Goal: Task Accomplishment & Management: Use online tool/utility

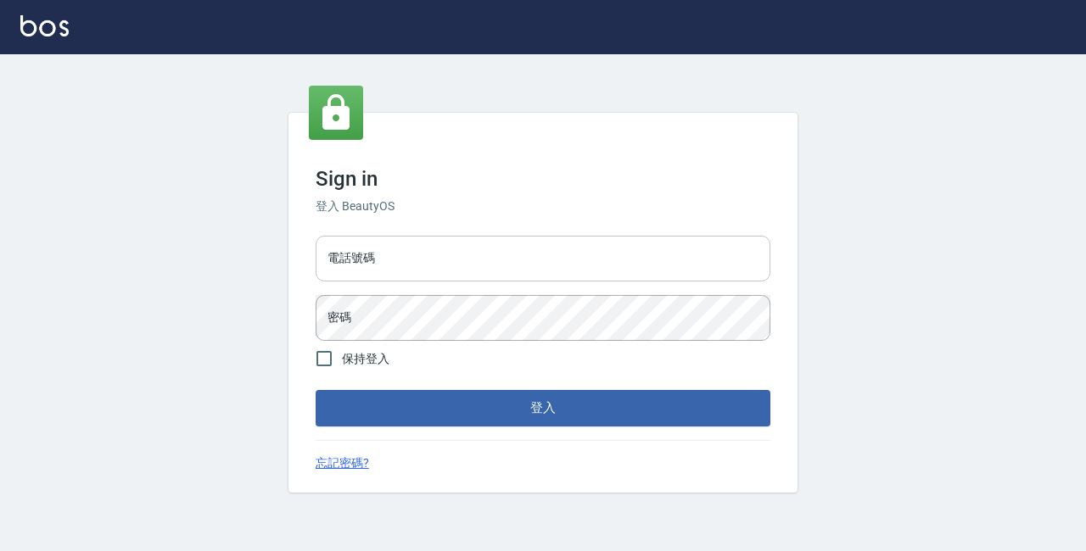
click at [482, 249] on input "電話號碼" at bounding box center [543, 259] width 455 height 46
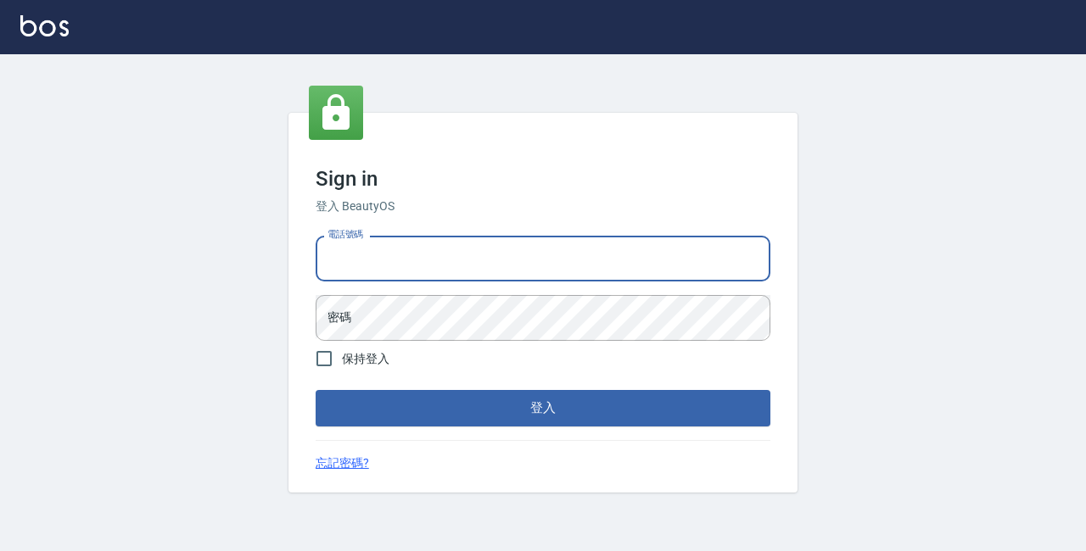
type input "89729295"
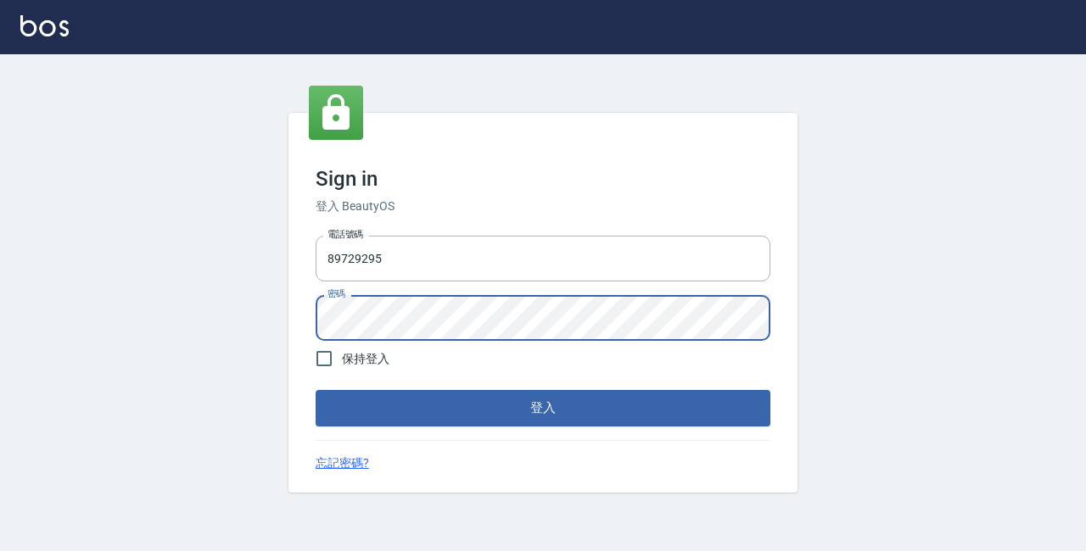
click at [316, 390] on button "登入" at bounding box center [543, 408] width 455 height 36
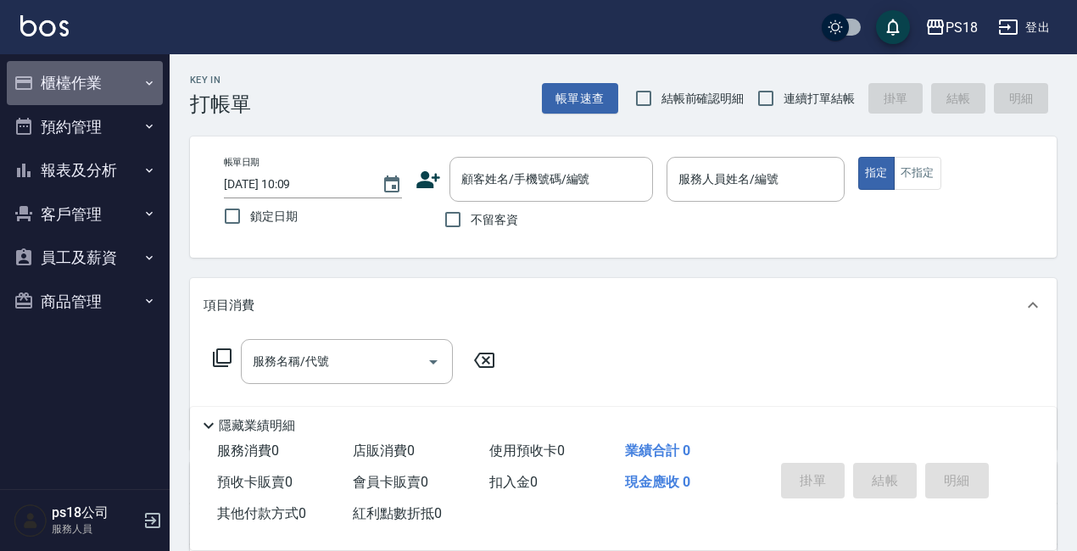
click at [135, 85] on button "櫃檯作業" at bounding box center [85, 83] width 156 height 44
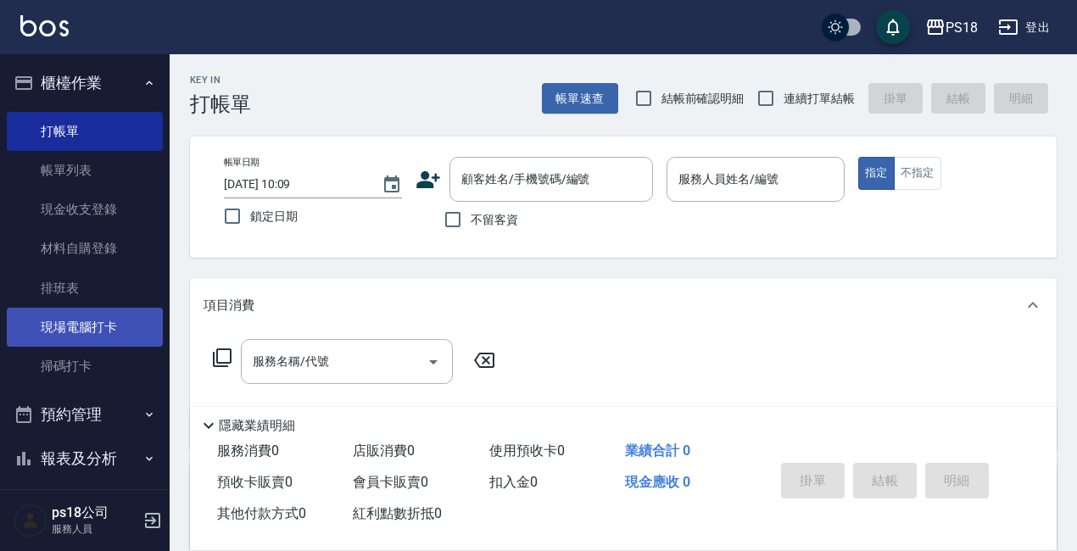
click at [109, 324] on link "現場電腦打卡" at bounding box center [85, 327] width 156 height 39
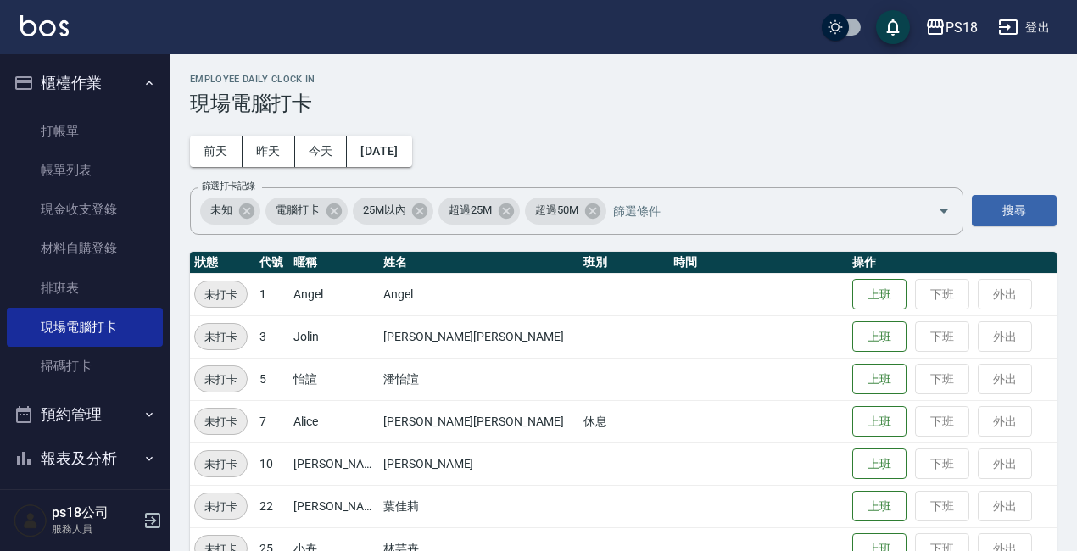
scroll to position [422, 0]
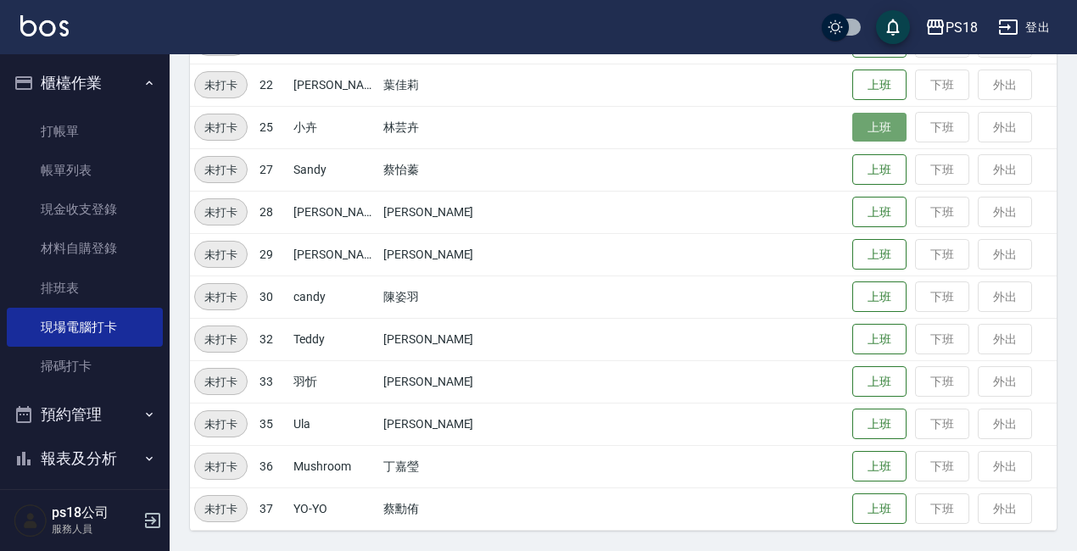
click at [856, 129] on button "上班" at bounding box center [879, 128] width 54 height 30
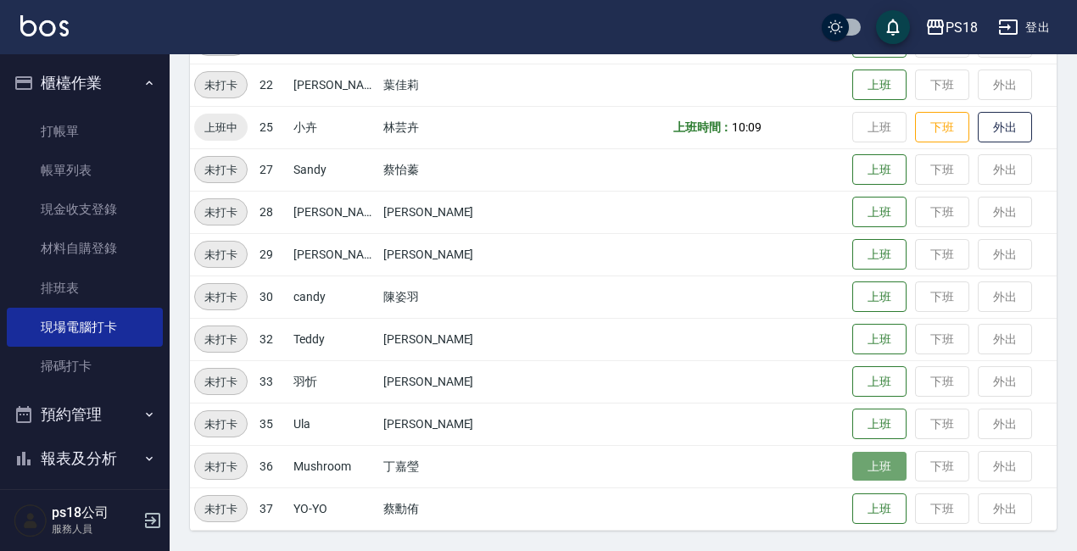
click at [852, 477] on button "上班" at bounding box center [879, 467] width 54 height 30
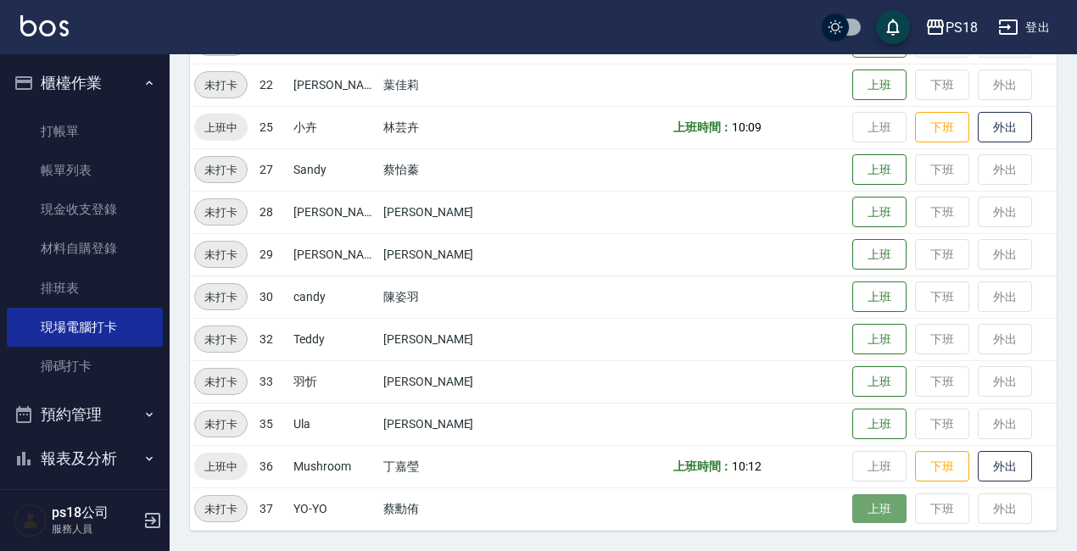
click at [852, 517] on button "上班" at bounding box center [879, 509] width 54 height 30
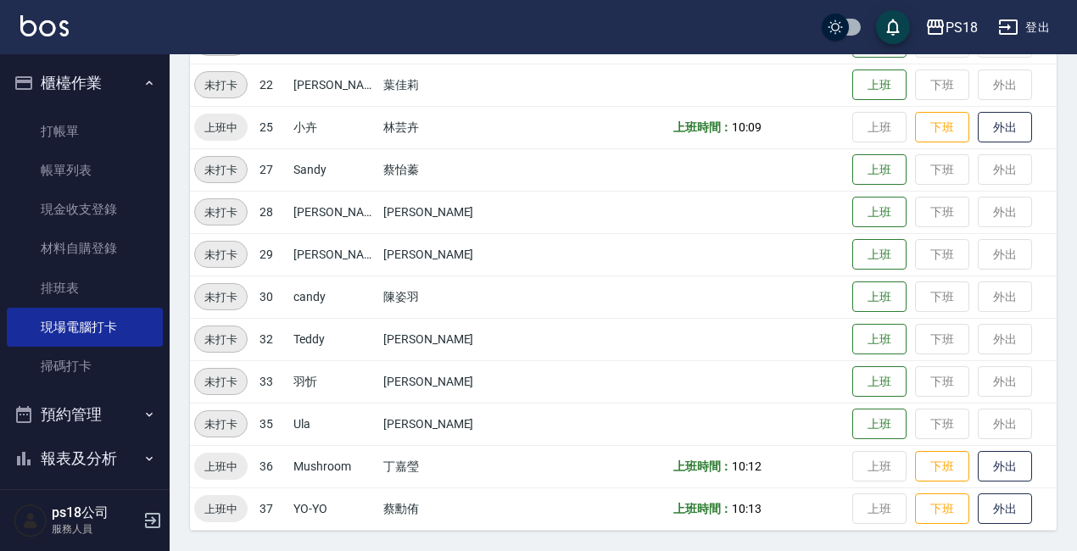
scroll to position [83, 0]
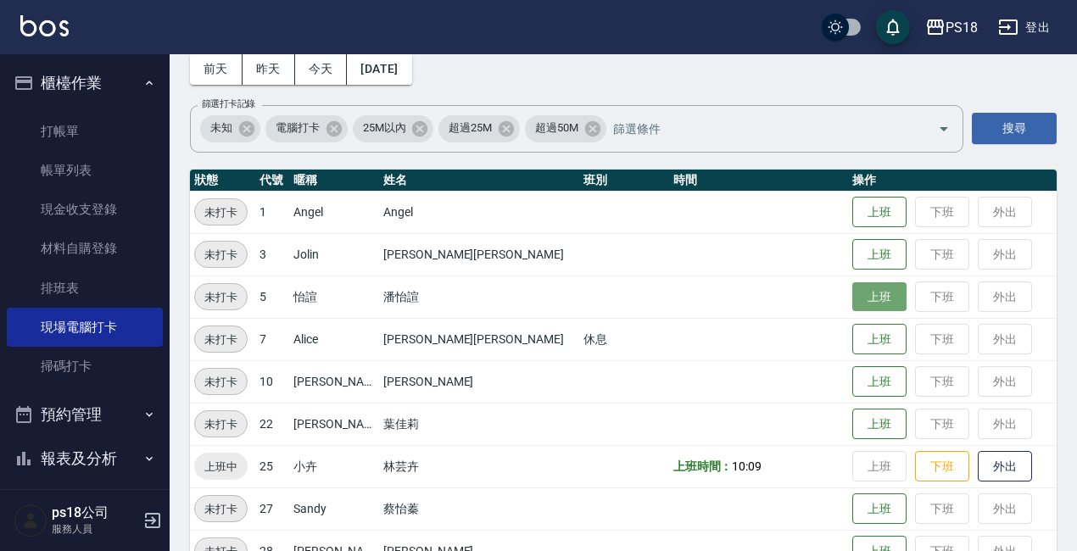
click at [852, 295] on button "上班" at bounding box center [879, 297] width 54 height 30
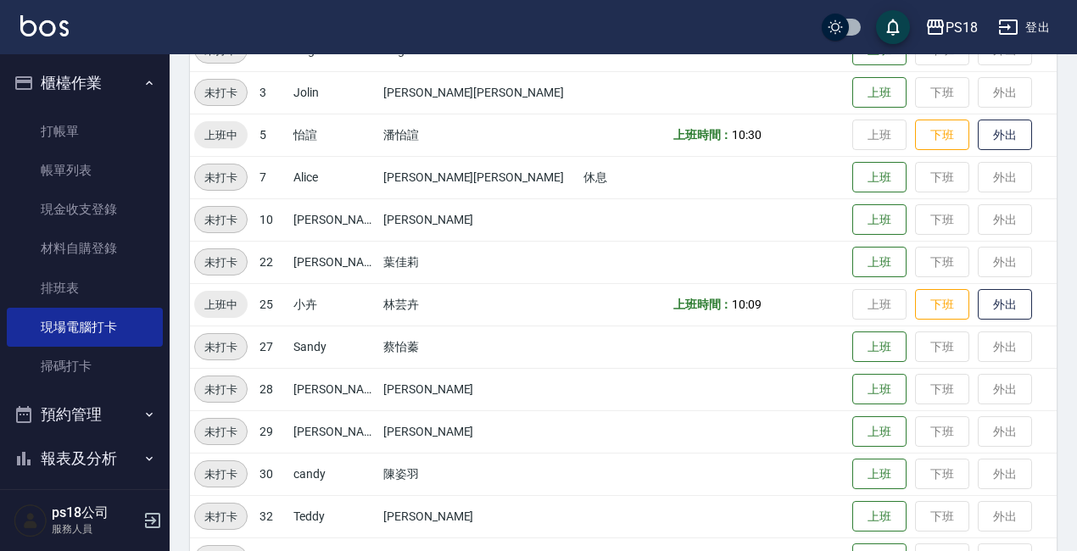
scroll to position [422, 0]
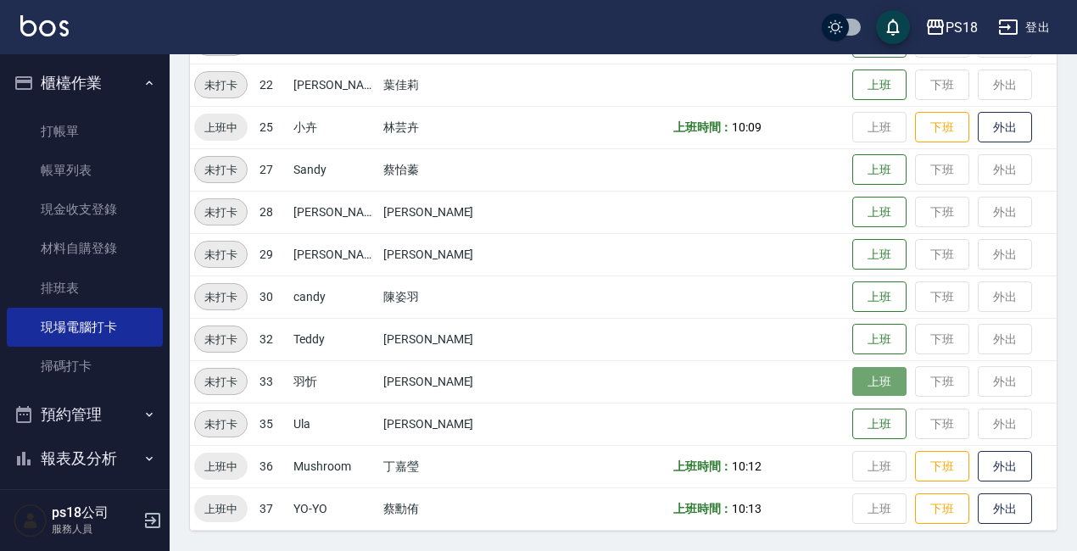
click at [852, 388] on button "上班" at bounding box center [879, 382] width 54 height 30
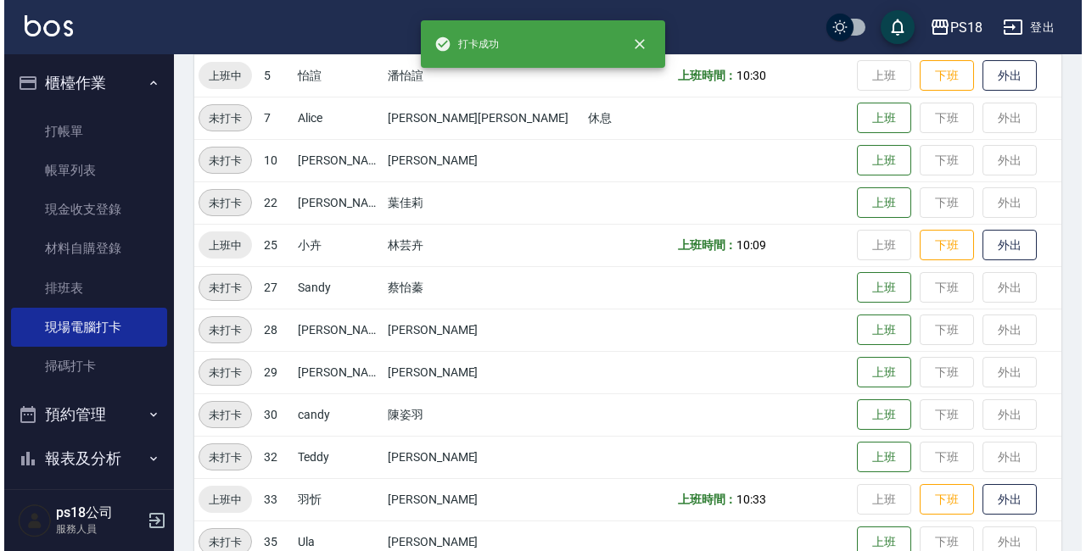
scroll to position [0, 0]
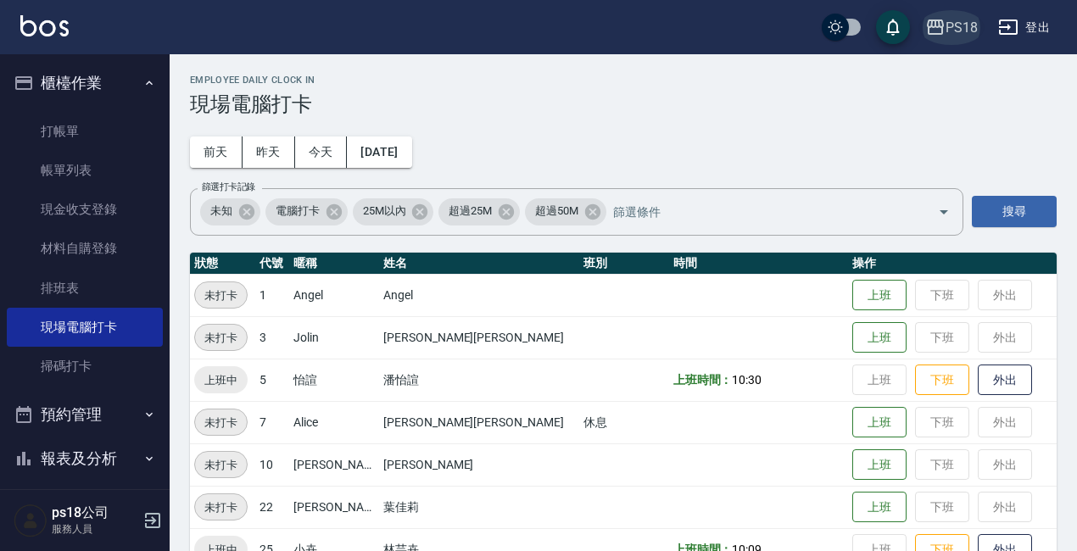
click at [958, 19] on div "PS18" at bounding box center [962, 27] width 32 height 21
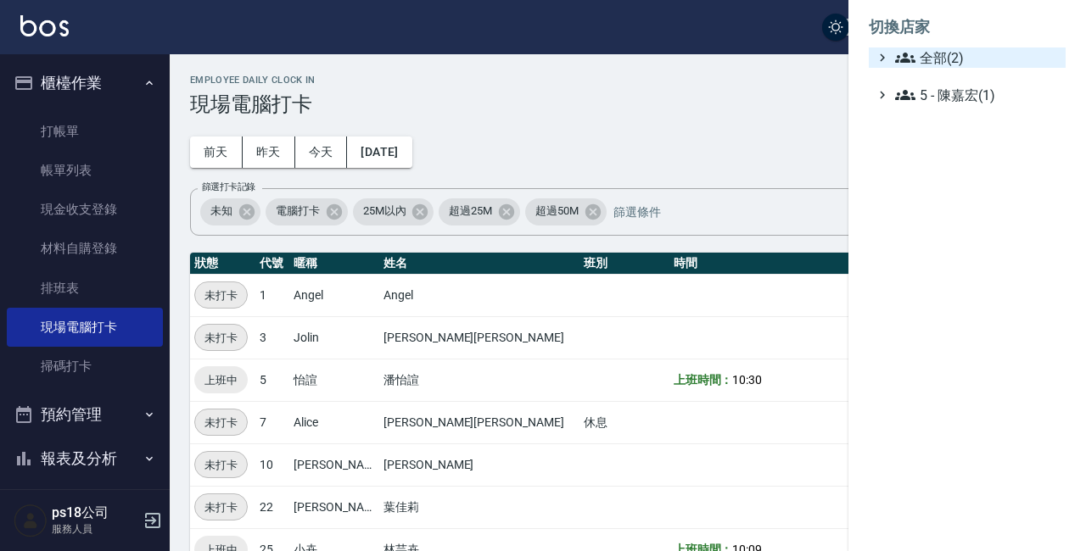
click at [953, 52] on span "全部(2)" at bounding box center [977, 57] width 164 height 20
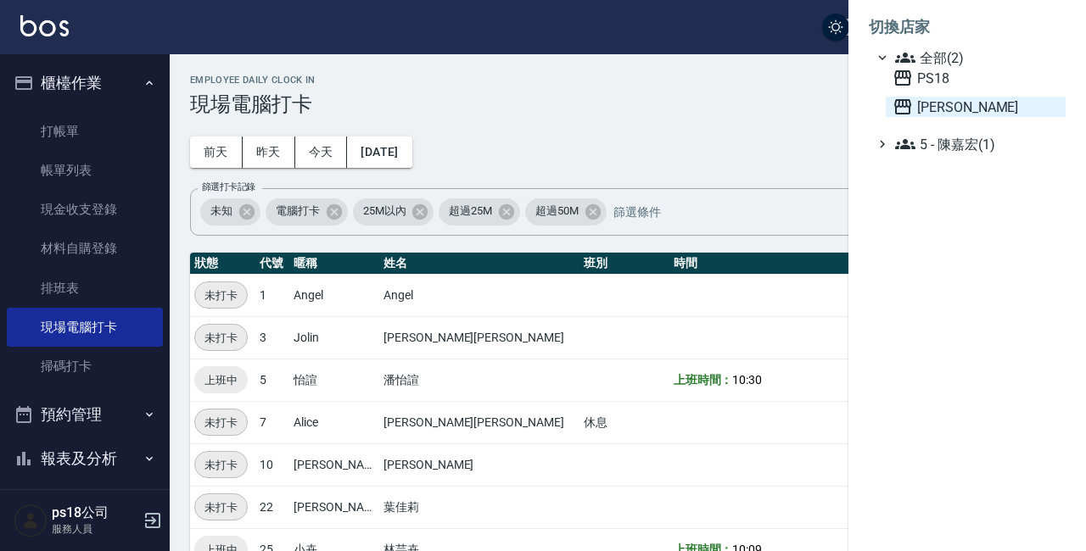
click at [943, 113] on span "上越三和" at bounding box center [975, 107] width 166 height 20
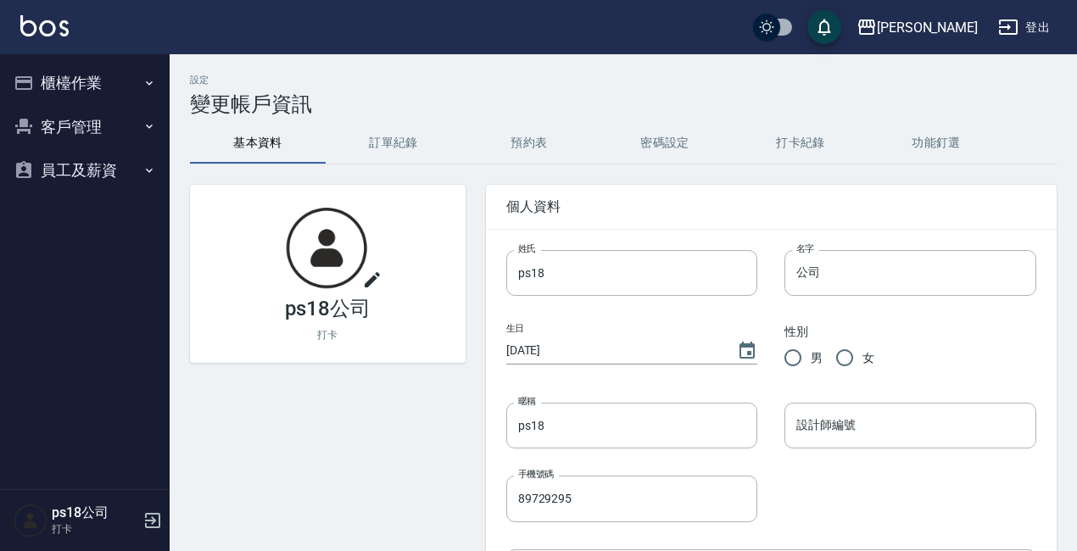
click at [63, 81] on button "櫃檯作業" at bounding box center [85, 83] width 156 height 44
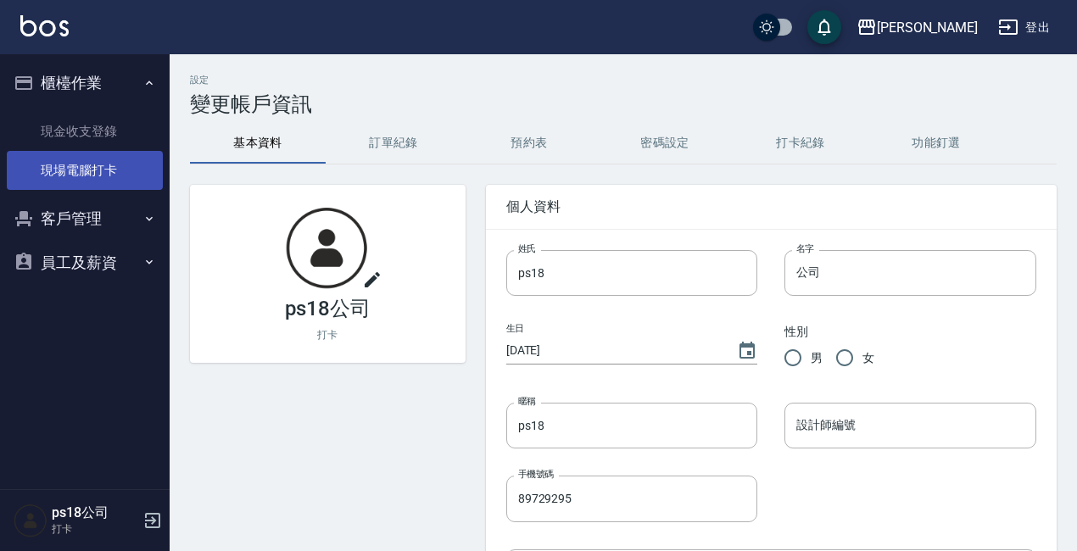
click at [112, 178] on link "現場電腦打卡" at bounding box center [85, 170] width 156 height 39
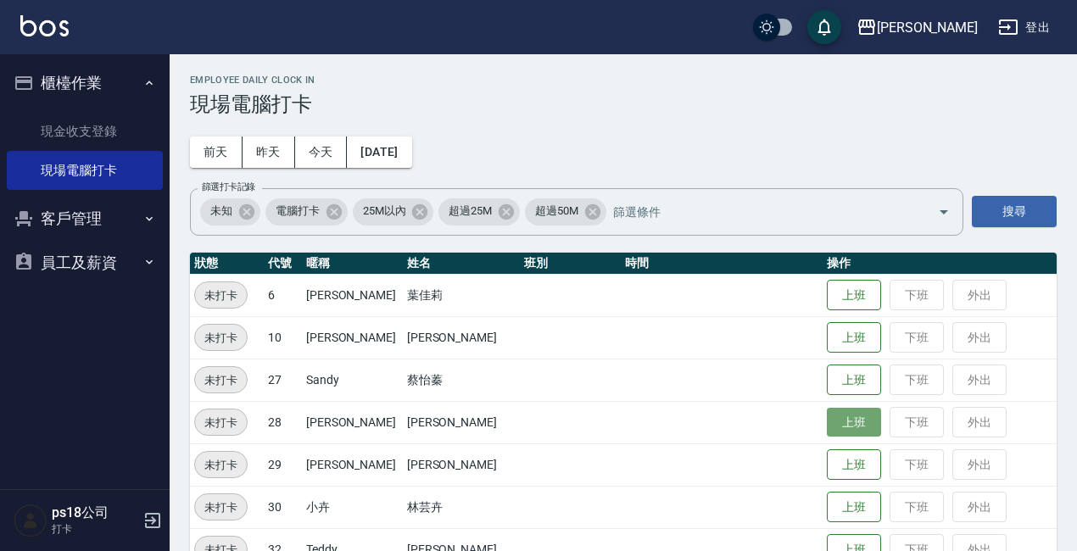
click at [827, 425] on button "上班" at bounding box center [854, 423] width 54 height 30
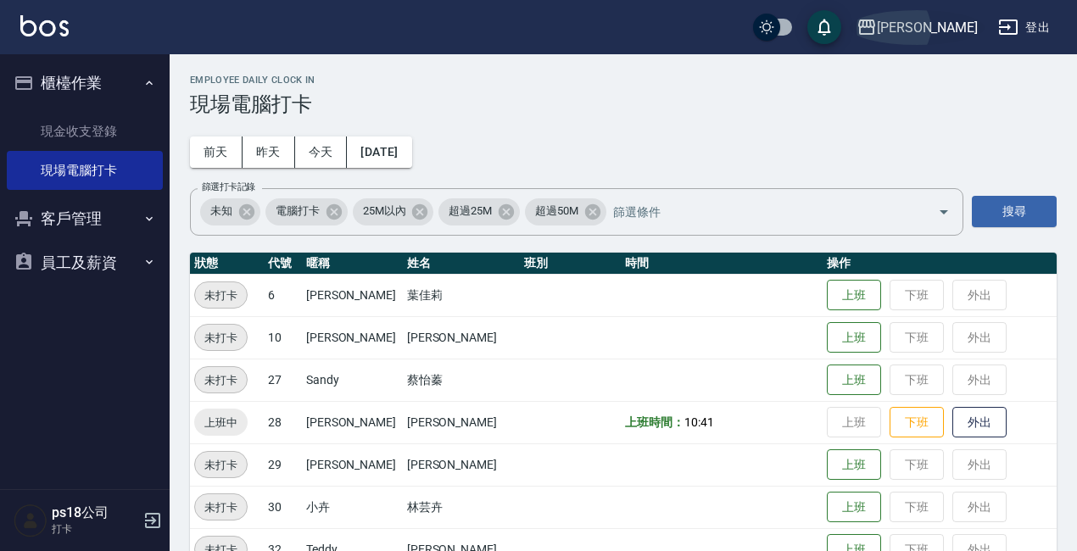
click at [949, 25] on div "上越三和" at bounding box center [927, 27] width 101 height 21
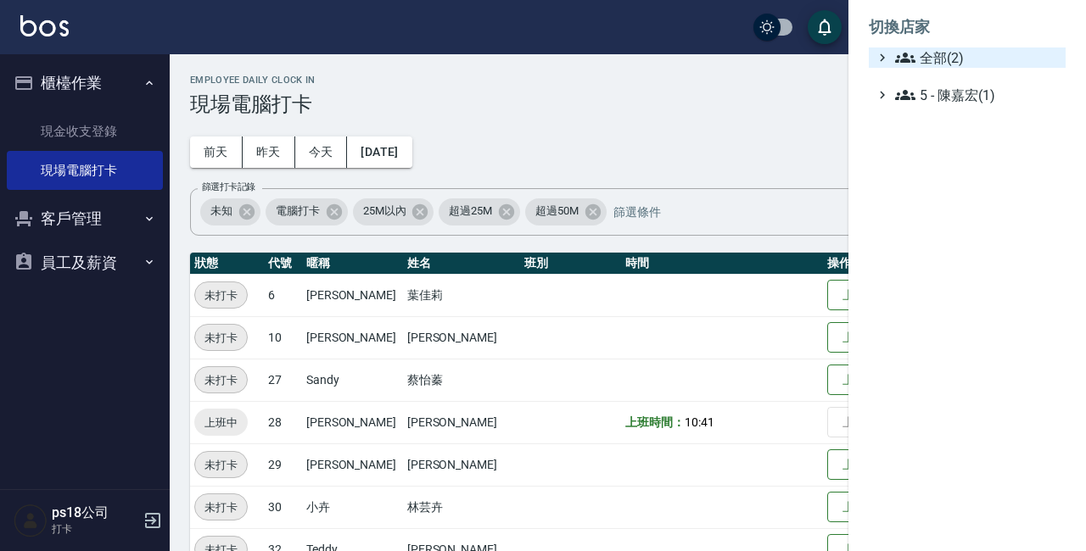
click at [954, 53] on span "全部(2)" at bounding box center [977, 57] width 164 height 20
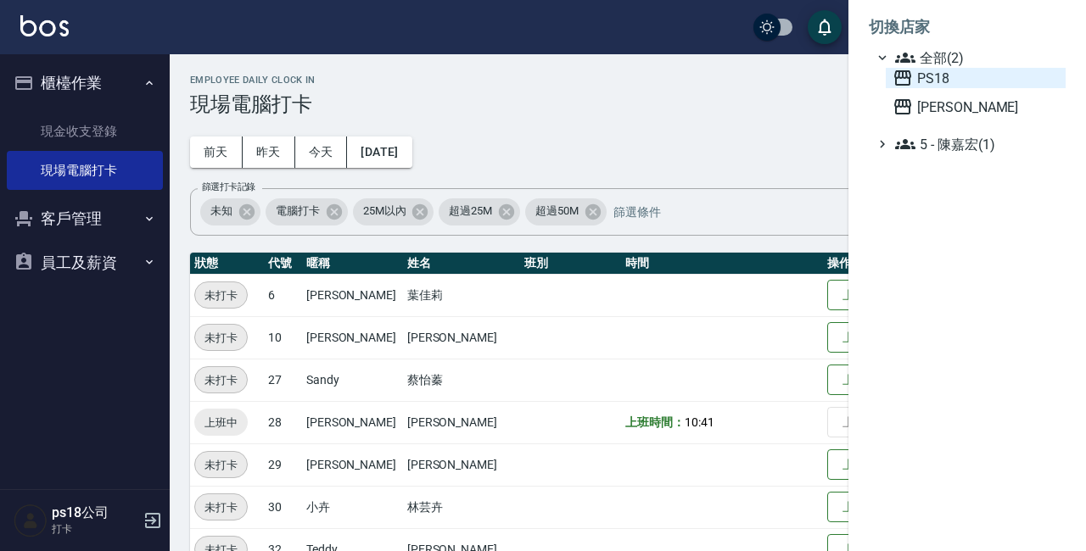
click at [957, 71] on span "PS18" at bounding box center [975, 78] width 166 height 20
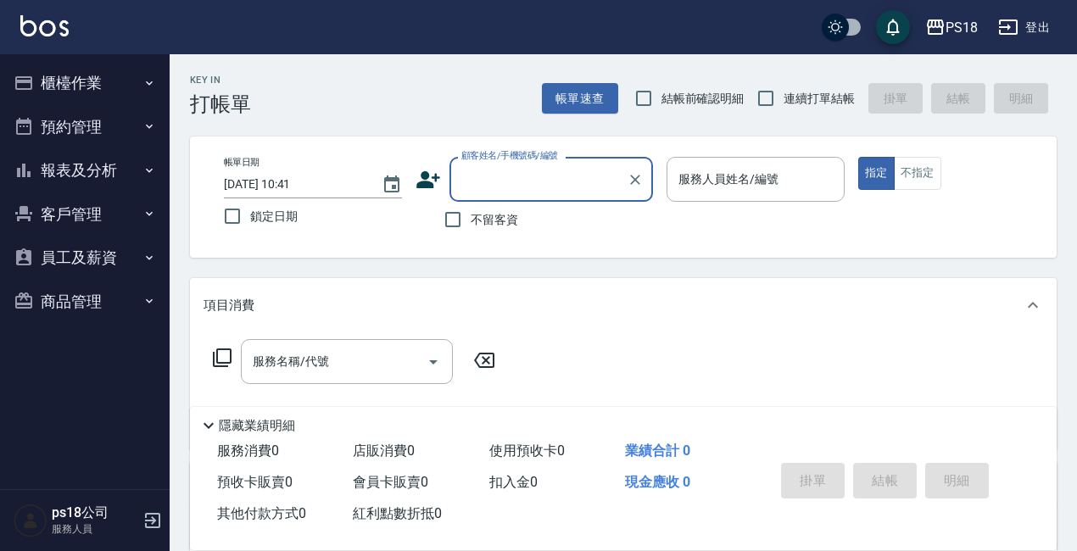
click at [134, 74] on button "櫃檯作業" at bounding box center [85, 83] width 156 height 44
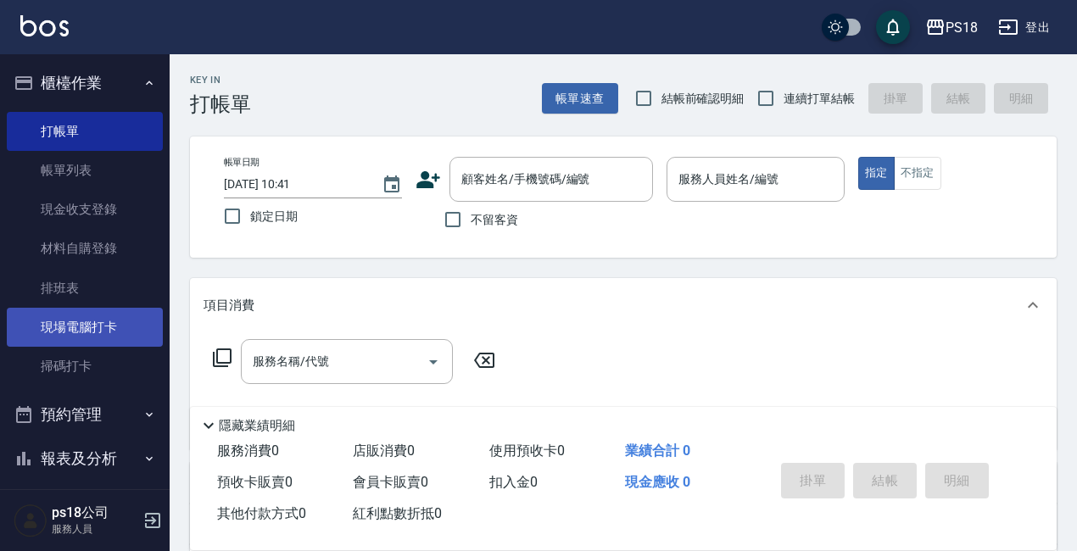
click at [113, 322] on link "現場電腦打卡" at bounding box center [85, 327] width 156 height 39
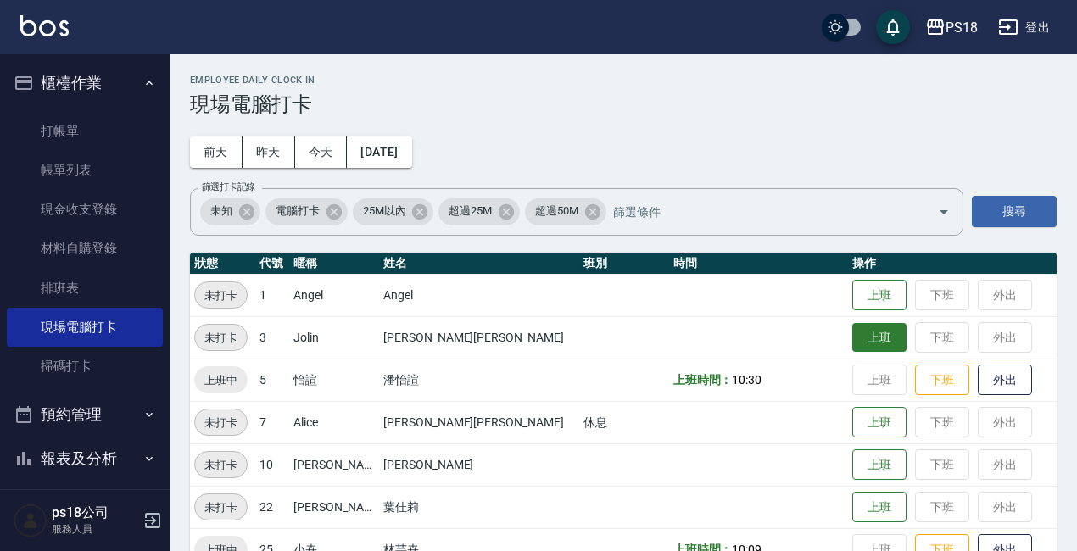
click at [852, 332] on button "上班" at bounding box center [879, 338] width 54 height 30
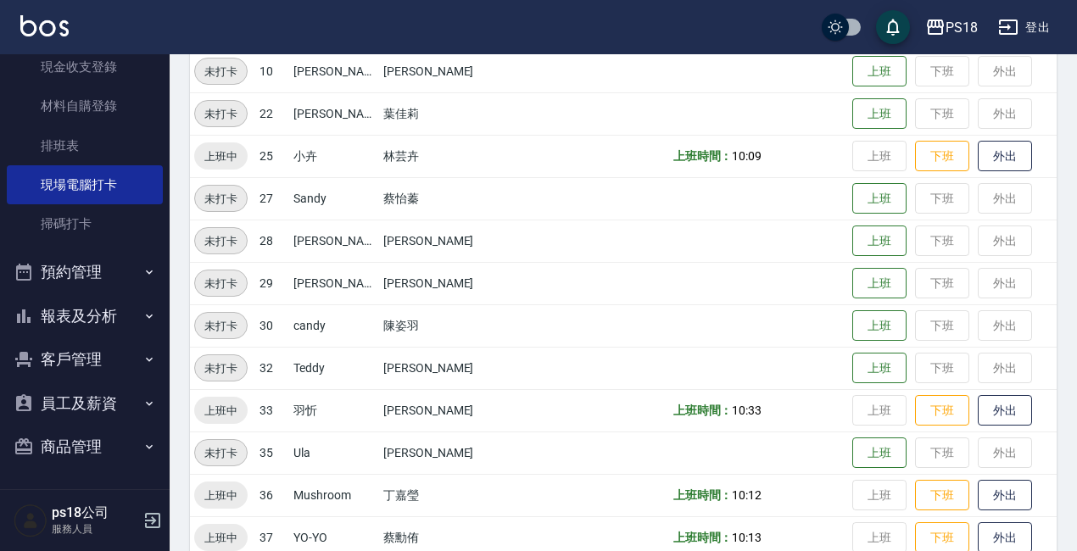
scroll to position [422, 0]
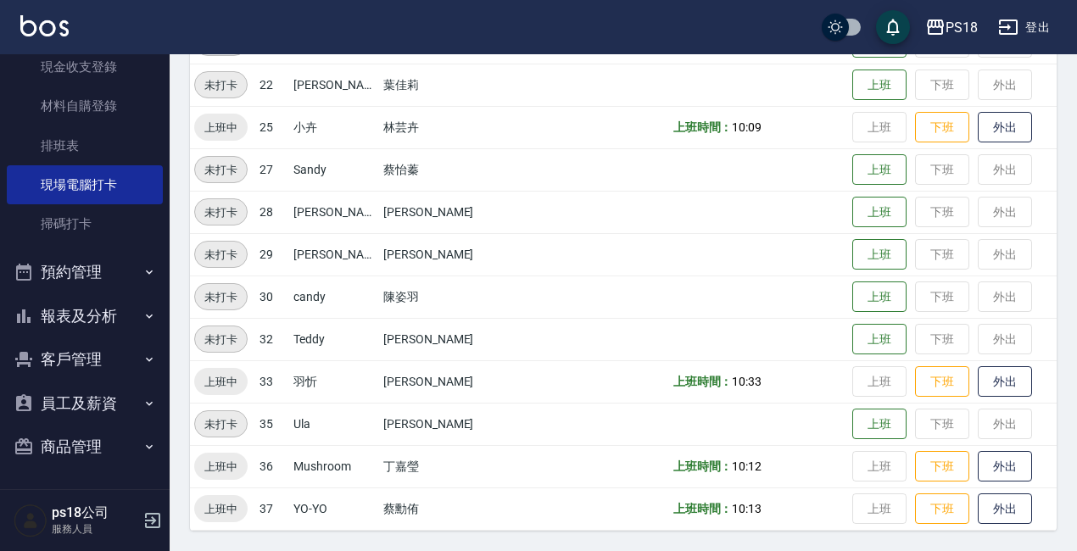
click at [75, 315] on button "報表及分析" at bounding box center [85, 316] width 156 height 44
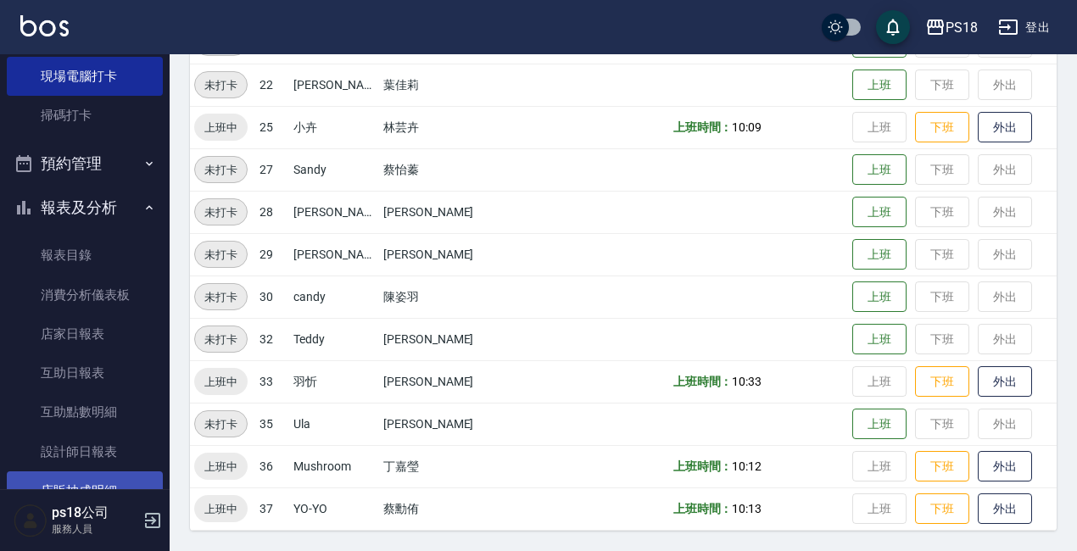
scroll to position [312, 0]
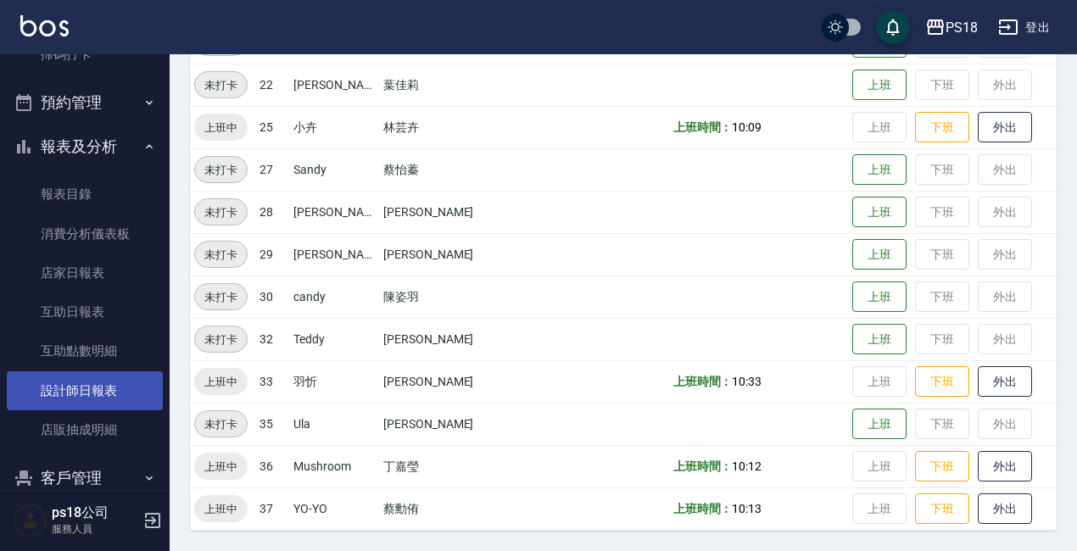
click at [63, 392] on link "設計師日報表" at bounding box center [85, 391] width 156 height 39
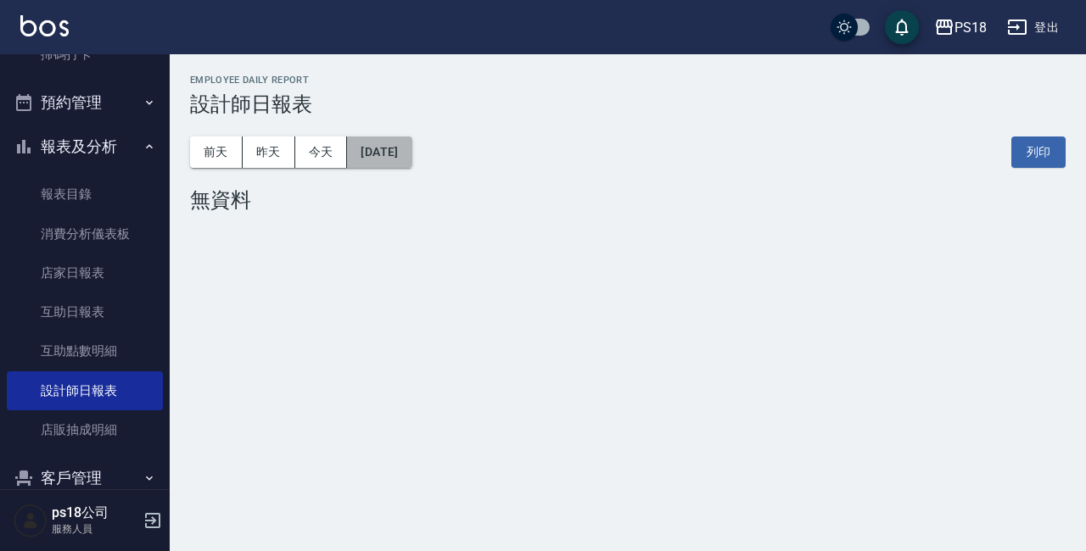
click at [405, 150] on button "[DATE]" at bounding box center [379, 152] width 64 height 31
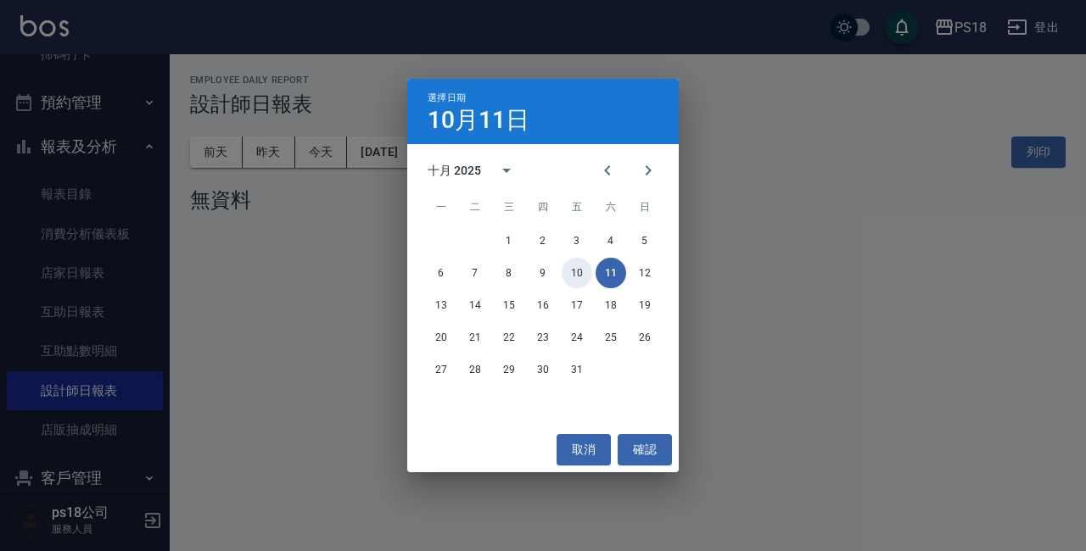
click at [573, 267] on button "10" at bounding box center [576, 273] width 31 height 31
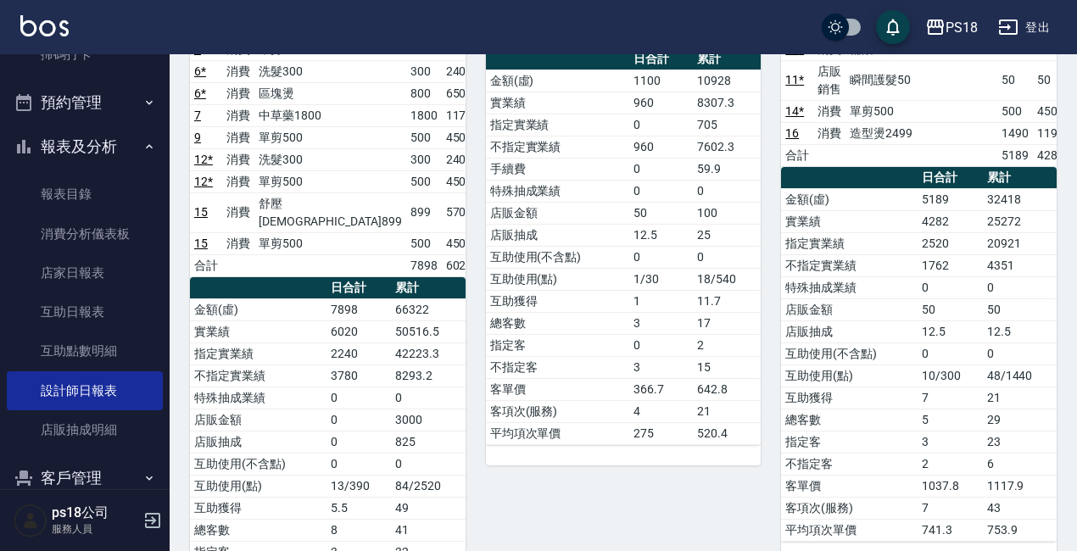
scroll to position [170, 0]
